Goal: Check status

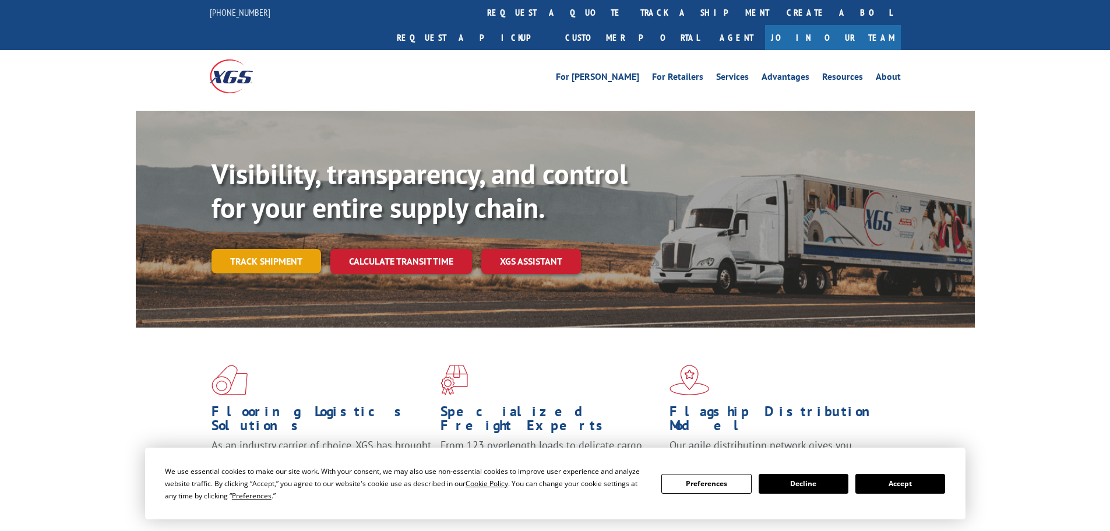
click at [279, 249] on link "Track shipment" at bounding box center [266, 261] width 110 height 24
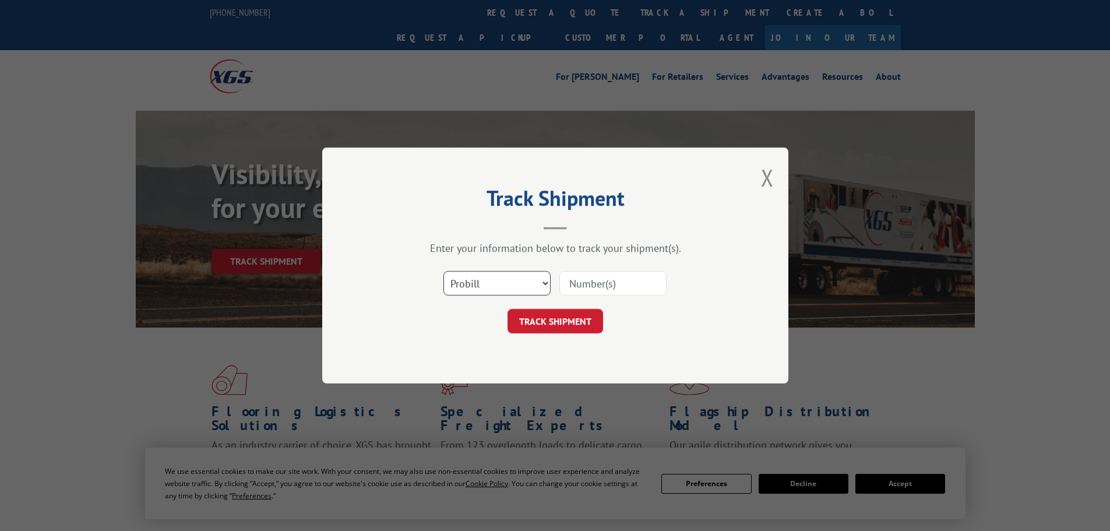
click at [500, 284] on select "Select category... Probill BOL PO" at bounding box center [496, 283] width 107 height 24
drag, startPoint x: 570, startPoint y: 244, endPoint x: 578, endPoint y: 231, distance: 14.7
click at [571, 246] on div "Enter your information below to track your shipment(s)." at bounding box center [555, 247] width 350 height 13
click at [601, 292] on input at bounding box center [612, 283] width 107 height 24
paste input "263287"
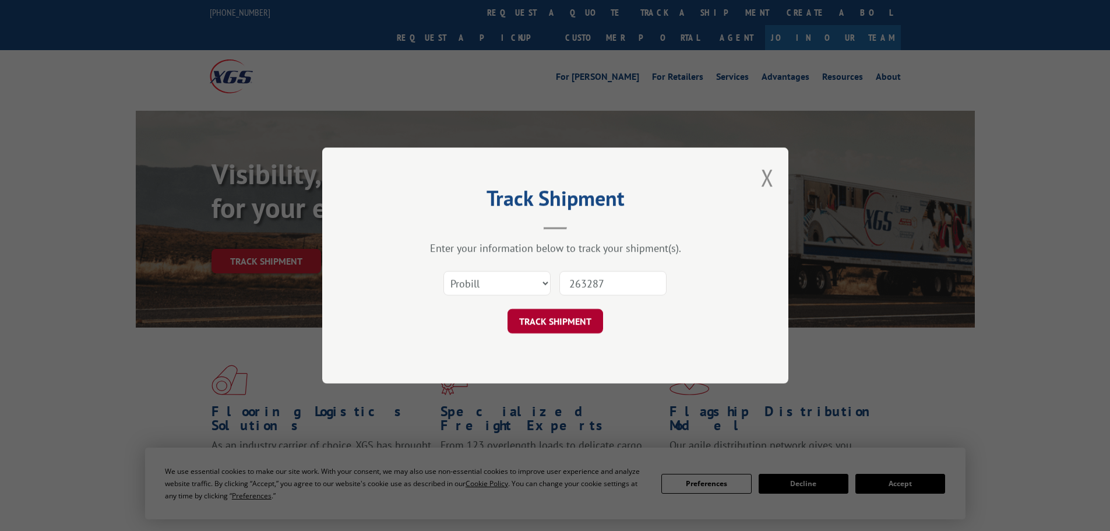
type input "263287"
click at [589, 316] on button "TRACK SHIPMENT" at bounding box center [555, 321] width 96 height 24
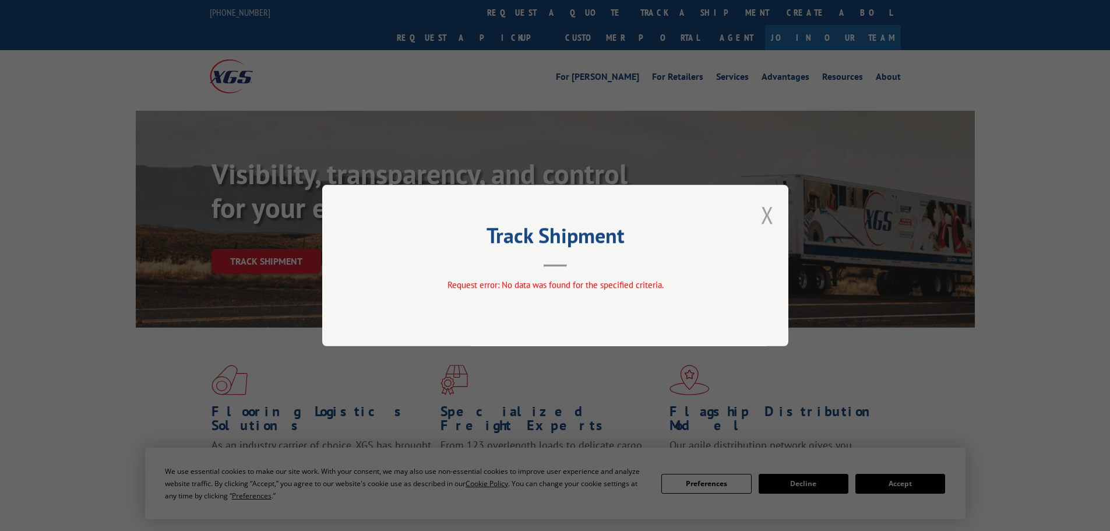
click at [765, 213] on button "Close modal" at bounding box center [767, 214] width 13 height 31
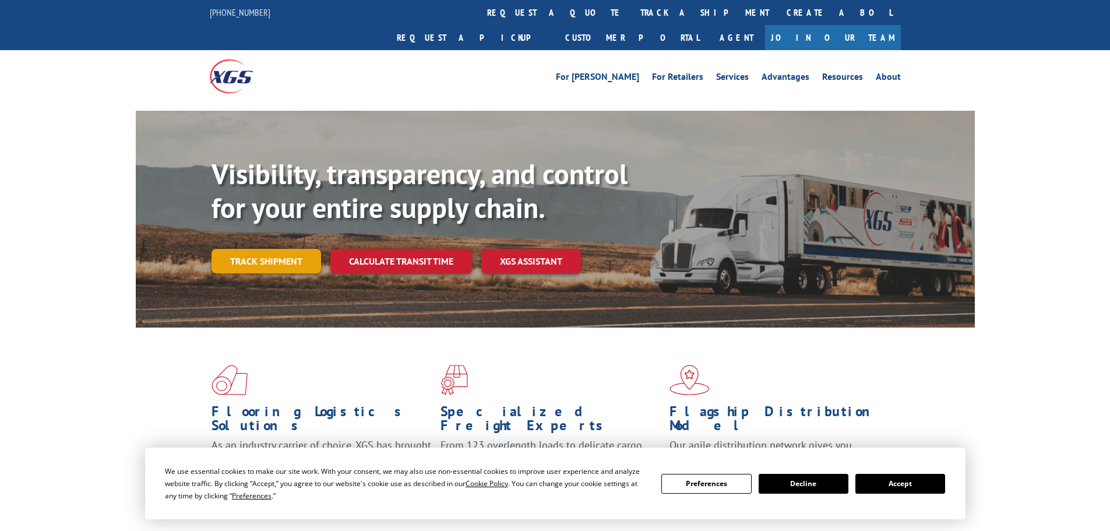
click at [258, 249] on link "Track shipment" at bounding box center [266, 261] width 110 height 24
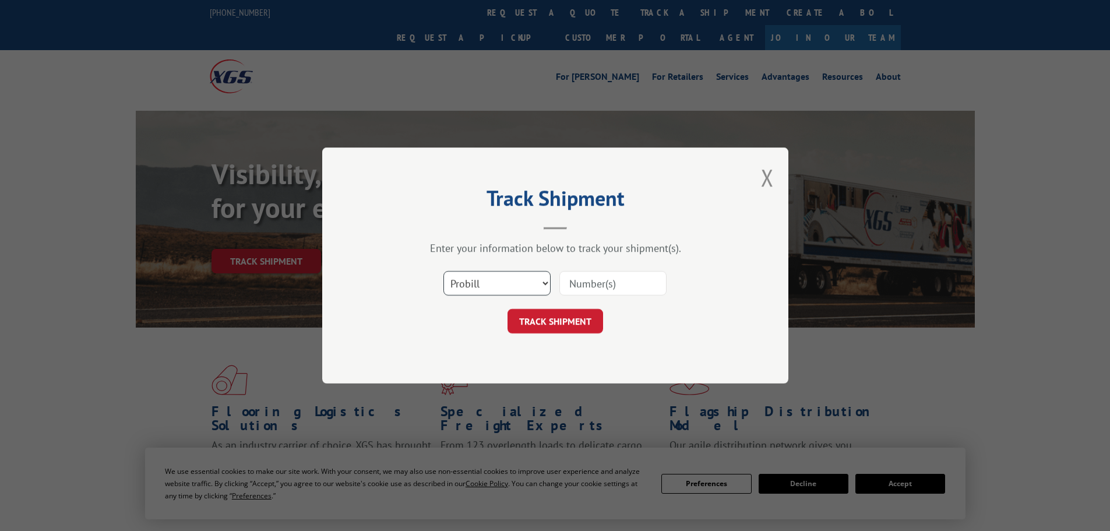
click at [521, 283] on select "Select category... Probill BOL PO" at bounding box center [496, 283] width 107 height 24
select select "po"
click at [443, 271] on select "Select category... Probill BOL PO" at bounding box center [496, 283] width 107 height 24
drag, startPoint x: 586, startPoint y: 298, endPoint x: 569, endPoint y: 277, distance: 26.9
paste input "296090117"
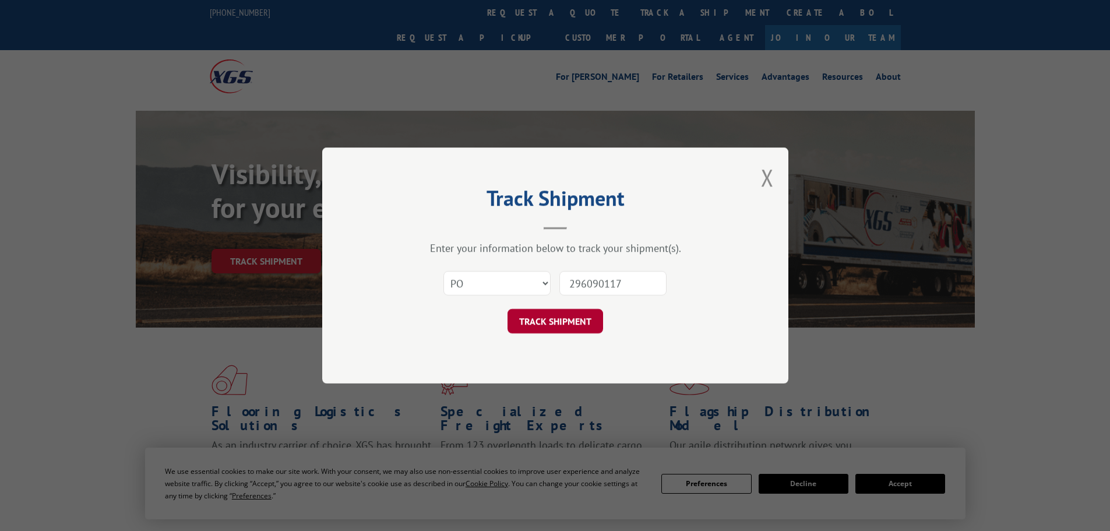
type input "296090117"
click at [587, 320] on button "TRACK SHIPMENT" at bounding box center [555, 321] width 96 height 24
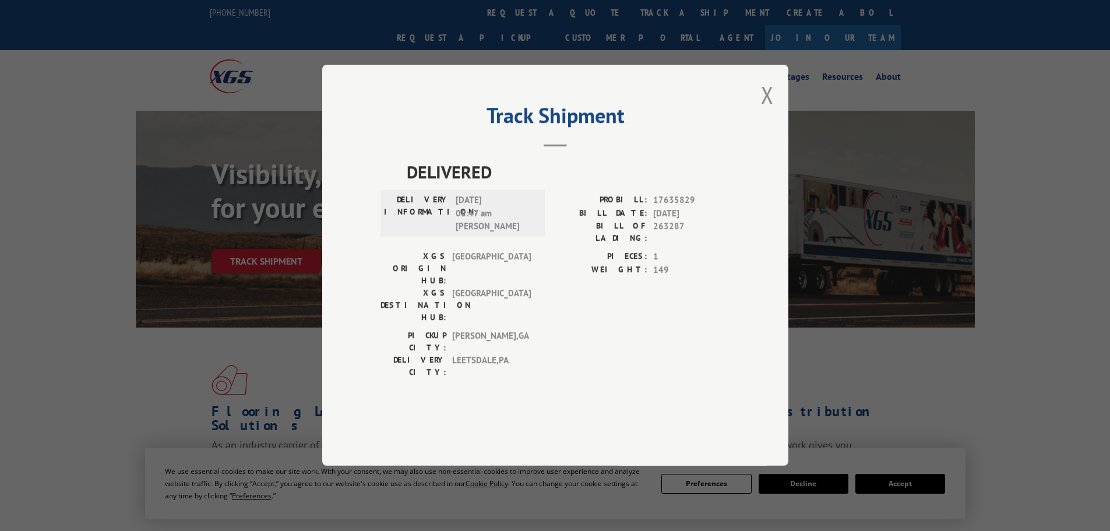
click at [759, 126] on div "Track Shipment DELIVERED DELIVERY INFORMATION: [DATE] 08:47 am [PERSON_NAME] PR…" at bounding box center [555, 265] width 466 height 401
click at [765, 110] on button "Close modal" at bounding box center [767, 94] width 13 height 31
